Goal: Use online tool/utility: Use online tool/utility

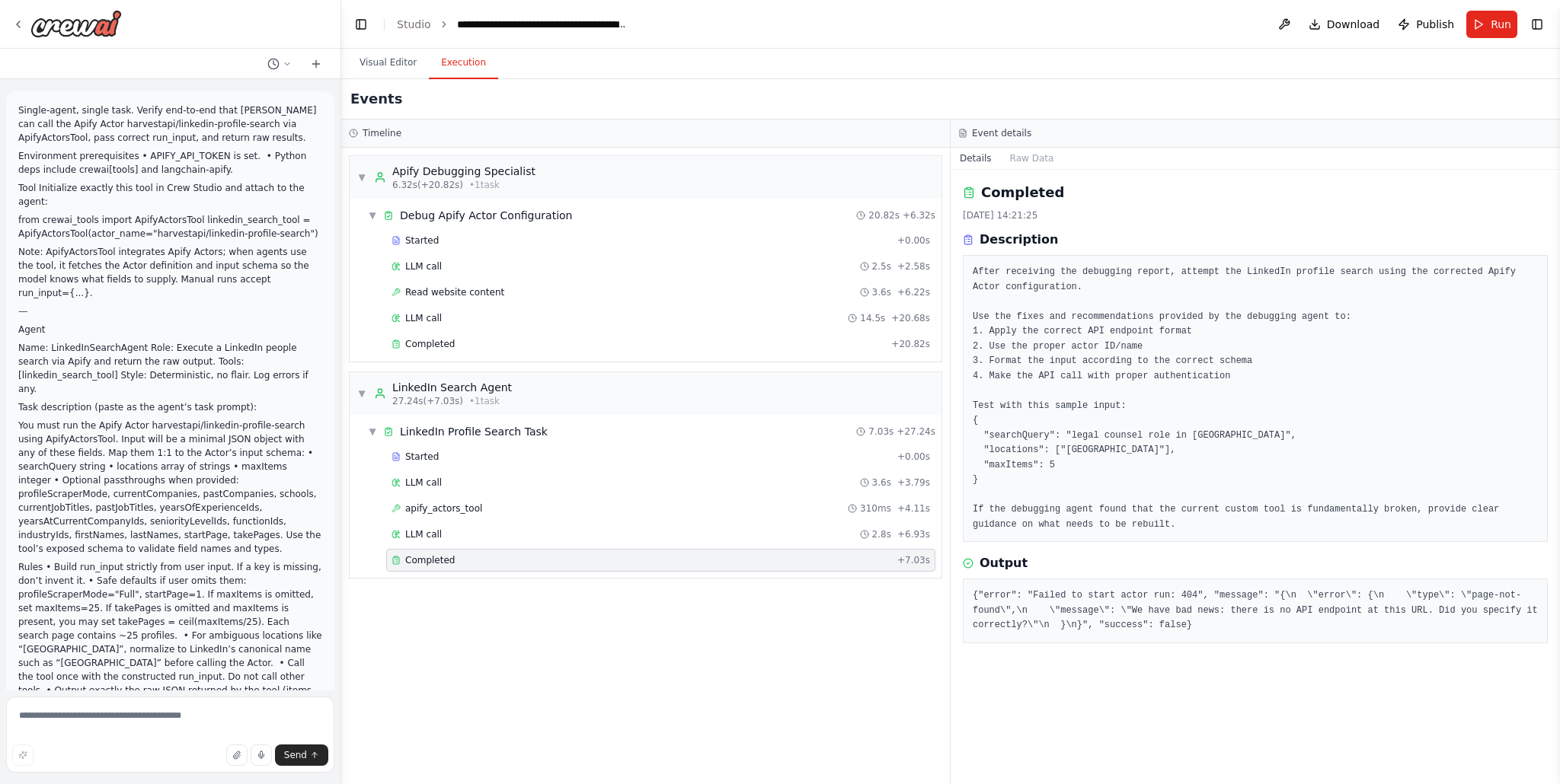
scroll to position [12150, 0]
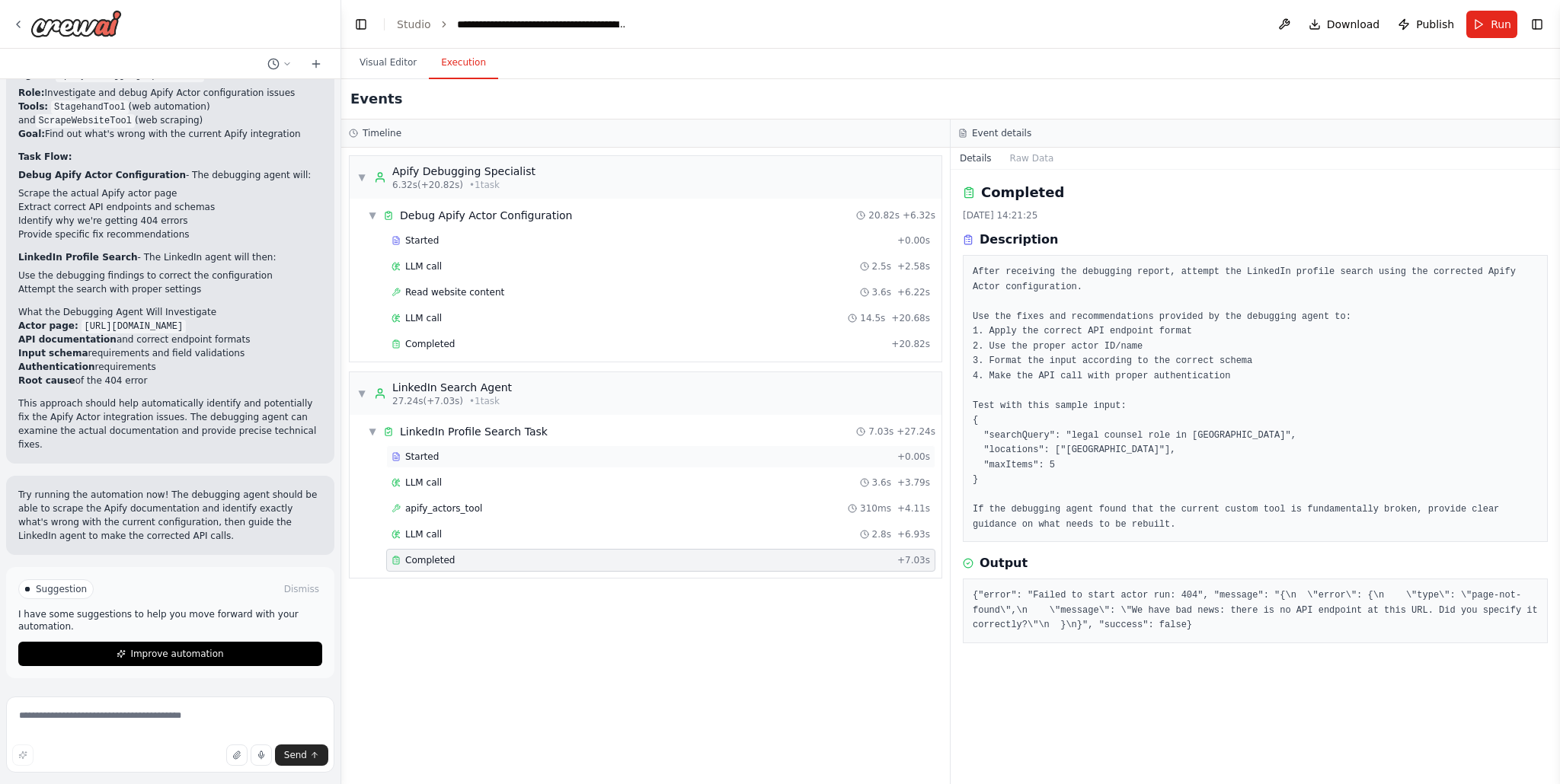
click at [548, 451] on div "Started" at bounding box center [641, 457] width 500 height 12
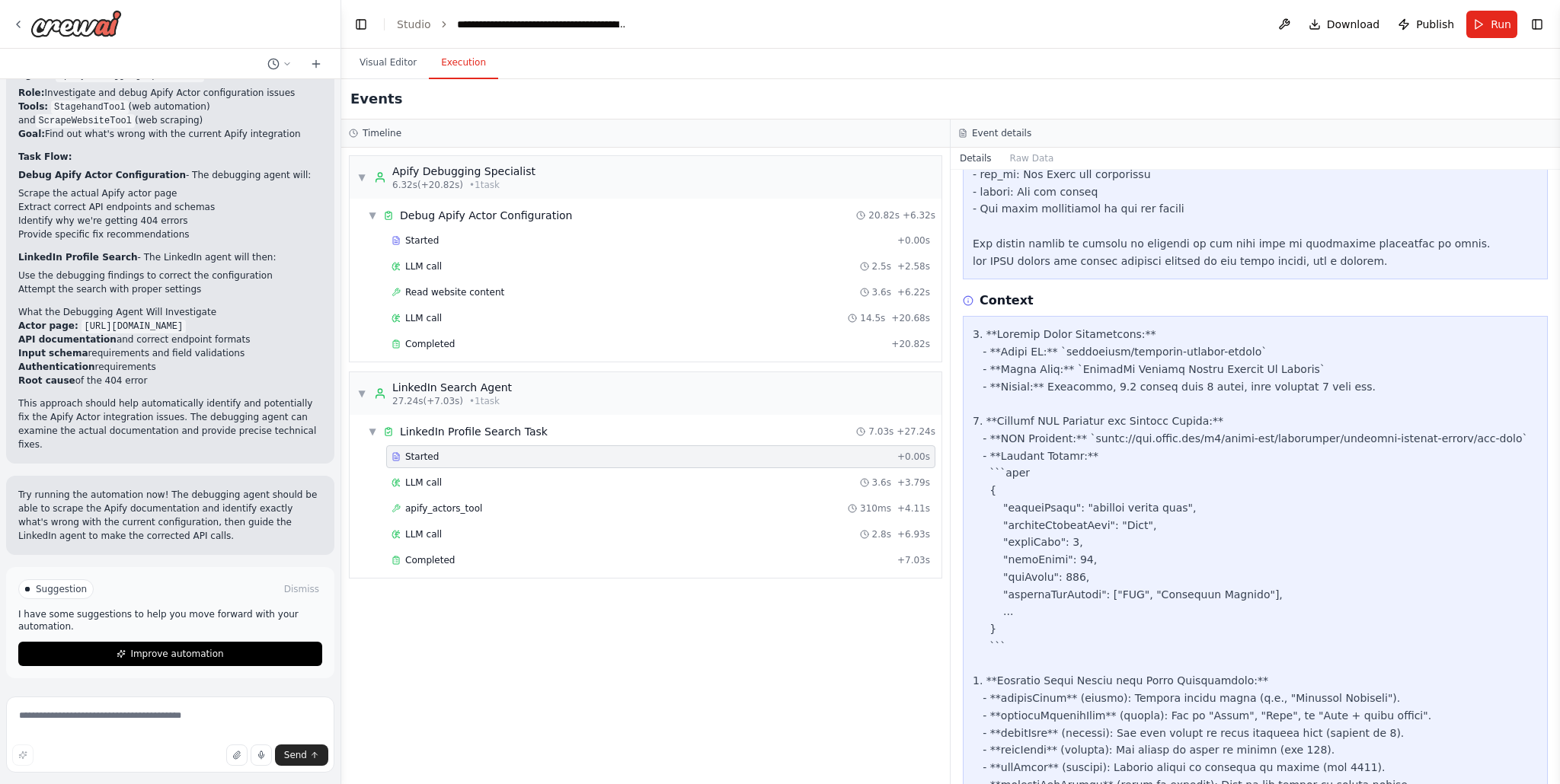
scroll to position [788, 0]
drag, startPoint x: 1083, startPoint y: 436, endPoint x: 1461, endPoint y: 435, distance: 378.0
copy div "[URL][DOMAIN_NAME]"
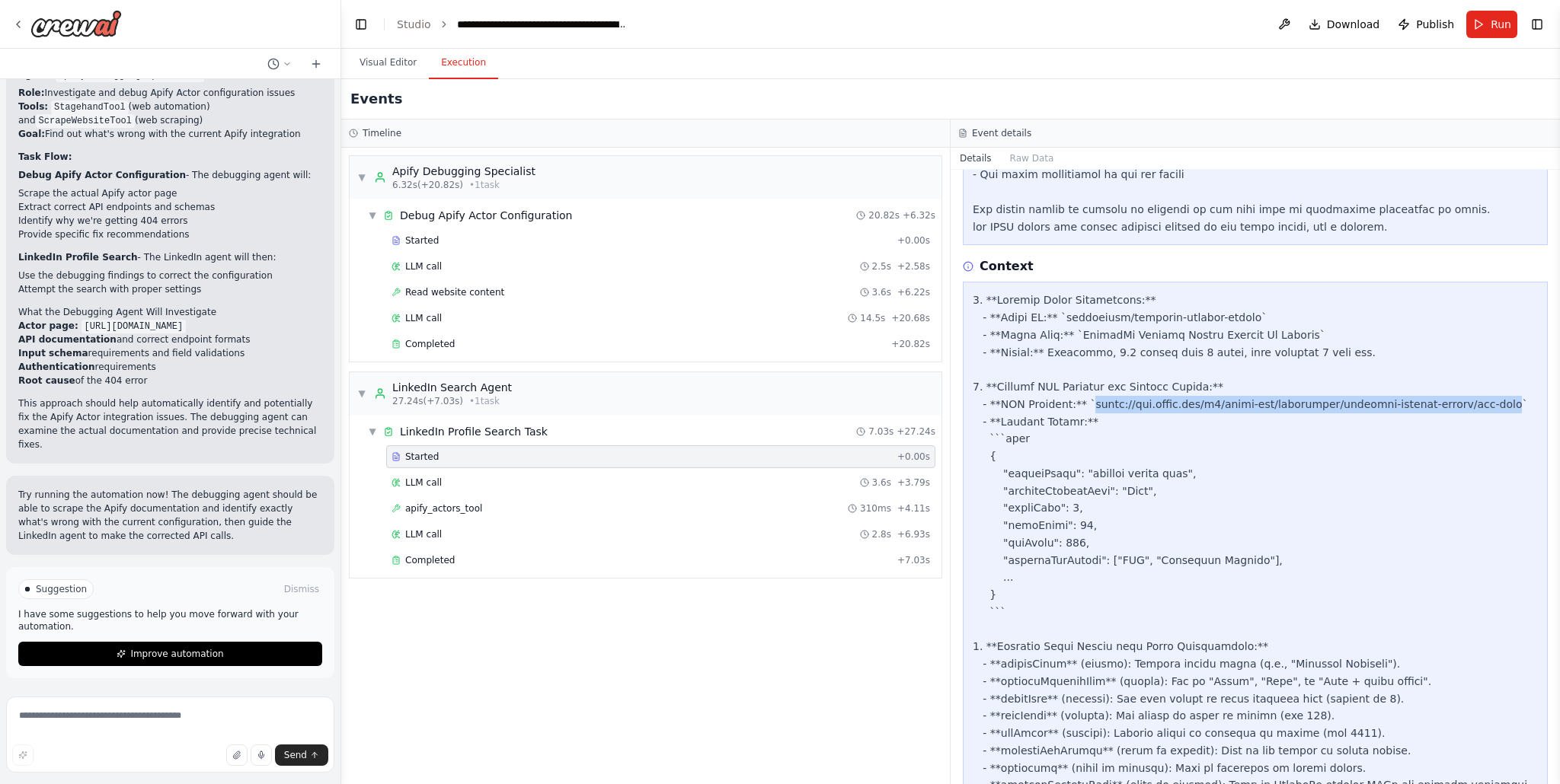
scroll to position [819, 0]
click at [551, 504] on div "apify_actors_tool 310ms + 4.11s" at bounding box center [661, 509] width 539 height 12
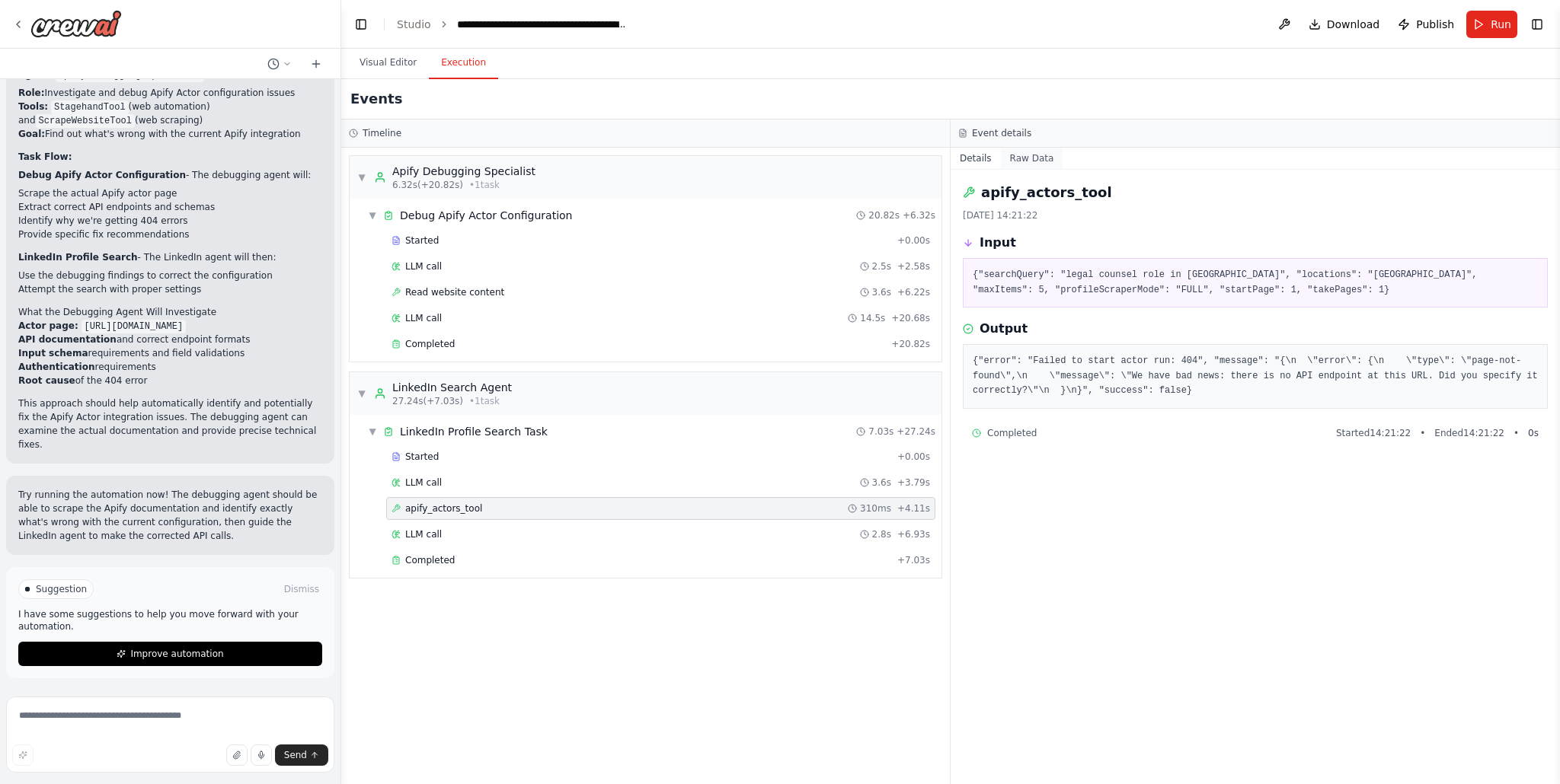
click at [1031, 158] on button "Raw Data" at bounding box center [1032, 158] width 63 height 21
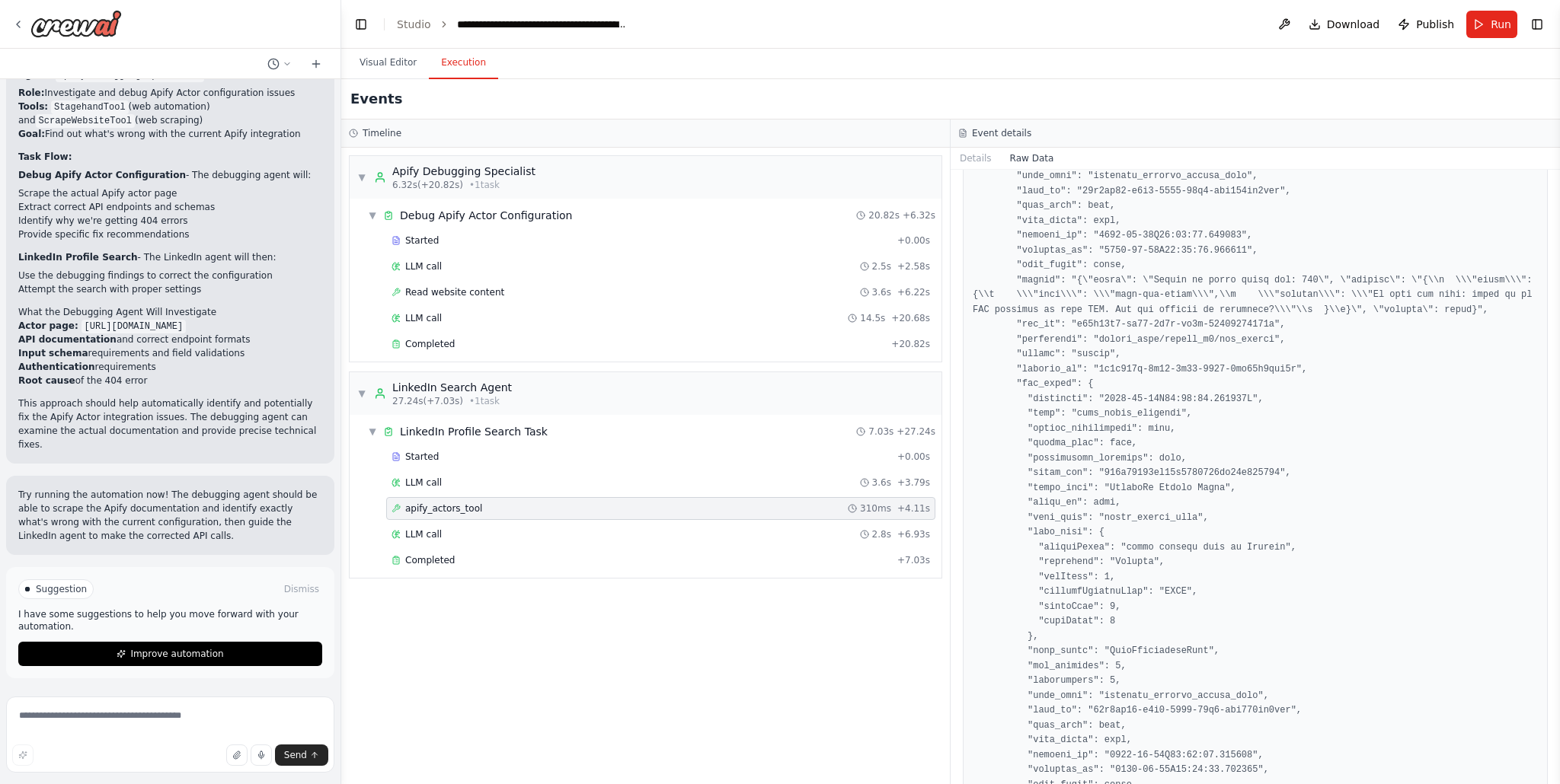
scroll to position [1817, 0]
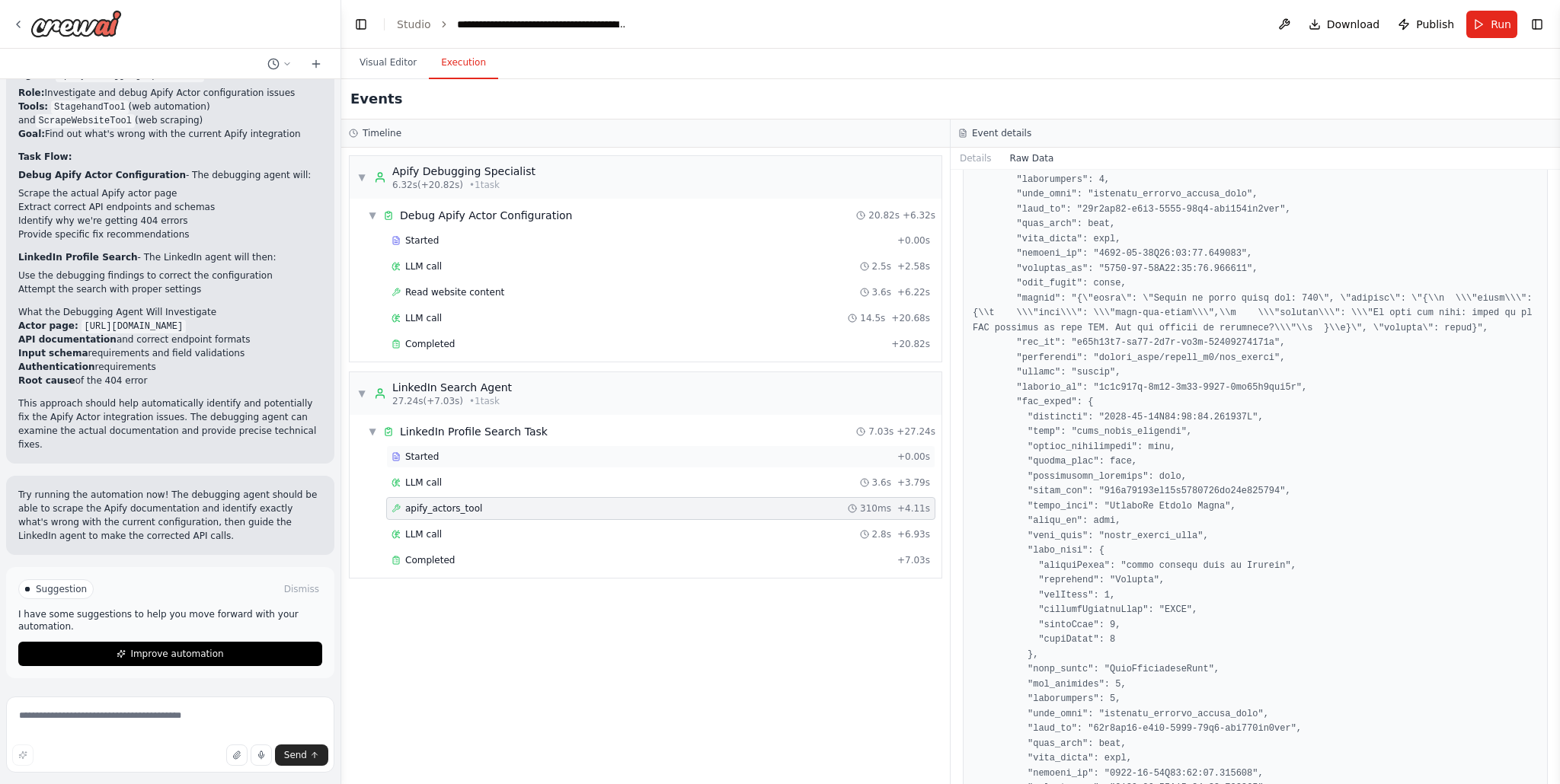
click at [616, 456] on div "Started" at bounding box center [641, 457] width 500 height 12
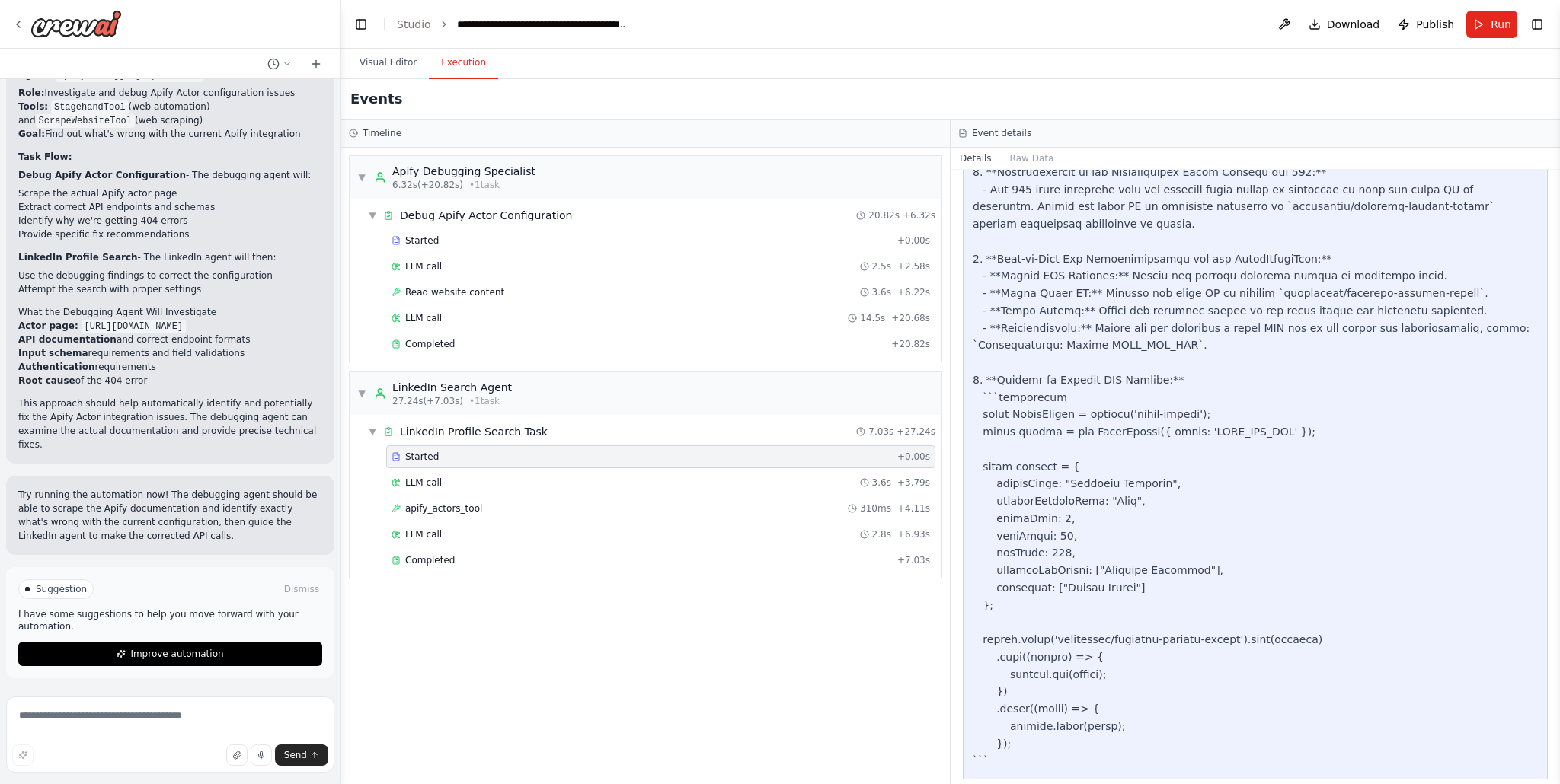
scroll to position [1471, 0]
click at [534, 562] on div "Completed" at bounding box center [641, 561] width 500 height 12
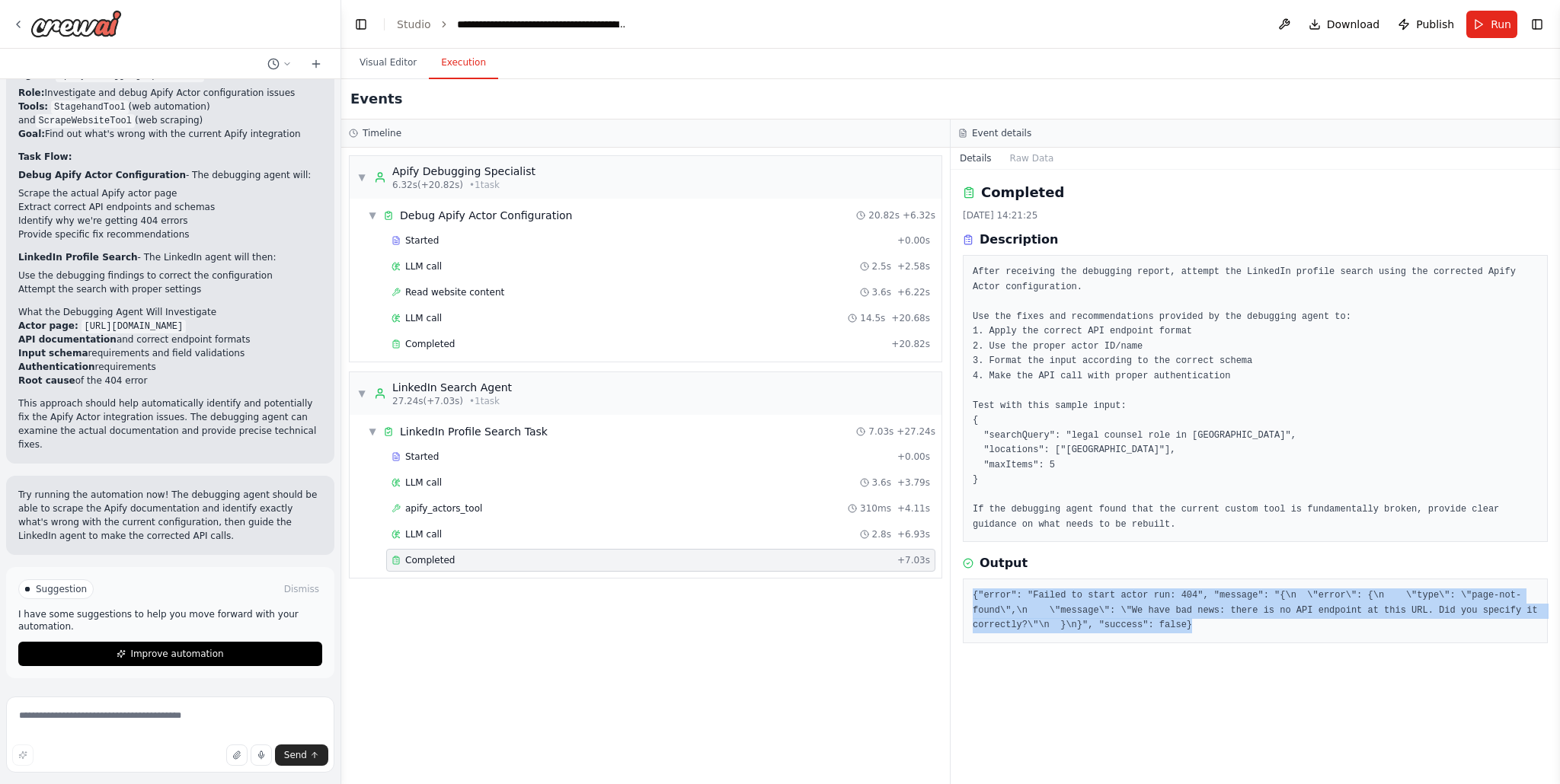
drag, startPoint x: 1222, startPoint y: 623, endPoint x: 970, endPoint y: 595, distance: 253.6
click at [970, 595] on div "{"error": "Failed to start actor run: 404", "message": "{\n \"error\": {\n \"ty…" at bounding box center [1255, 610] width 585 height 64
copy pre "{"error": "Failed to start actor run: 404", "message": "{\n \"error\": {\n \"ty…"
